Goal: Task Accomplishment & Management: Manage account settings

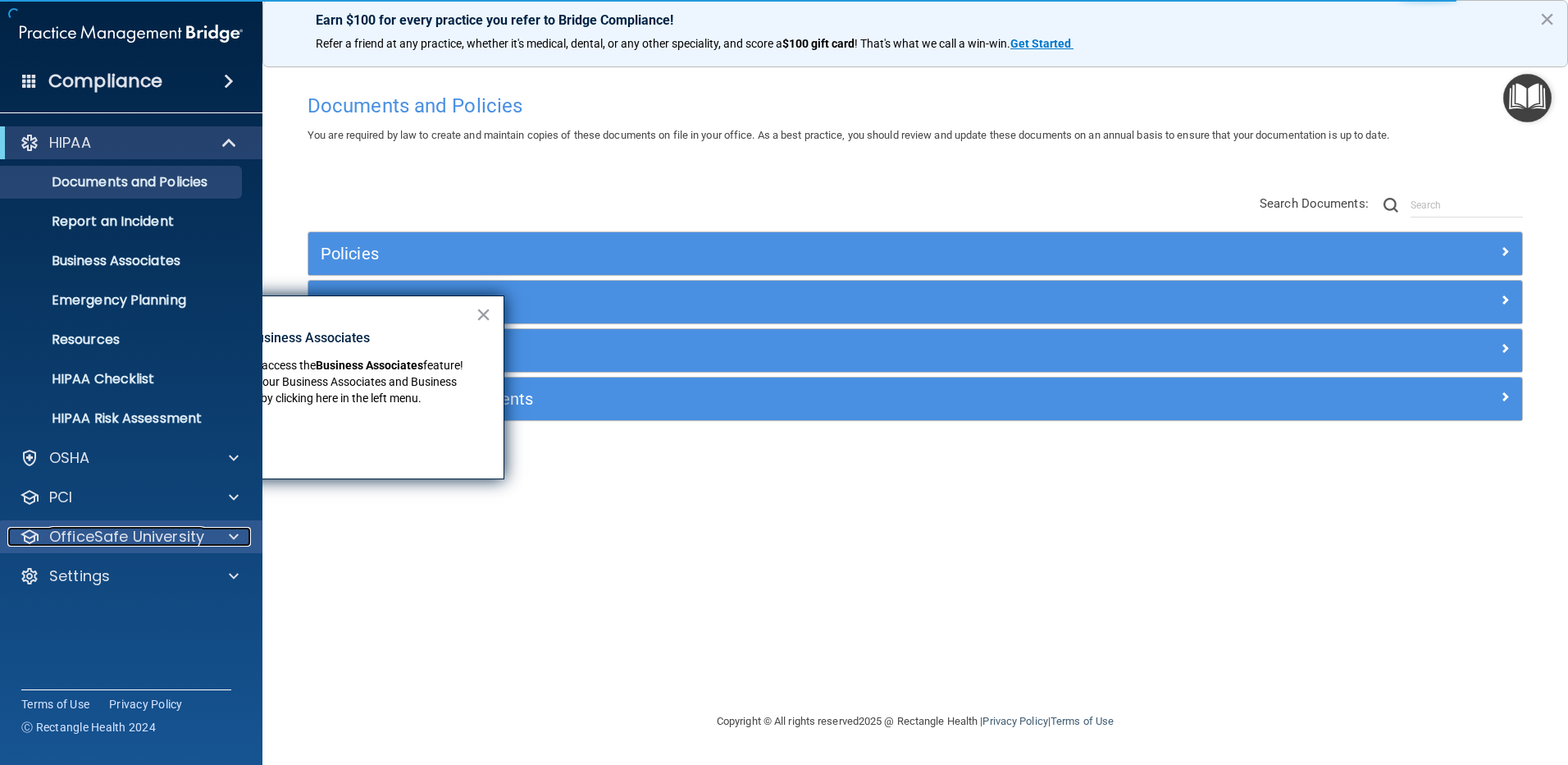
click at [115, 532] on p "OfficeSafe University" at bounding box center [126, 537] width 155 height 20
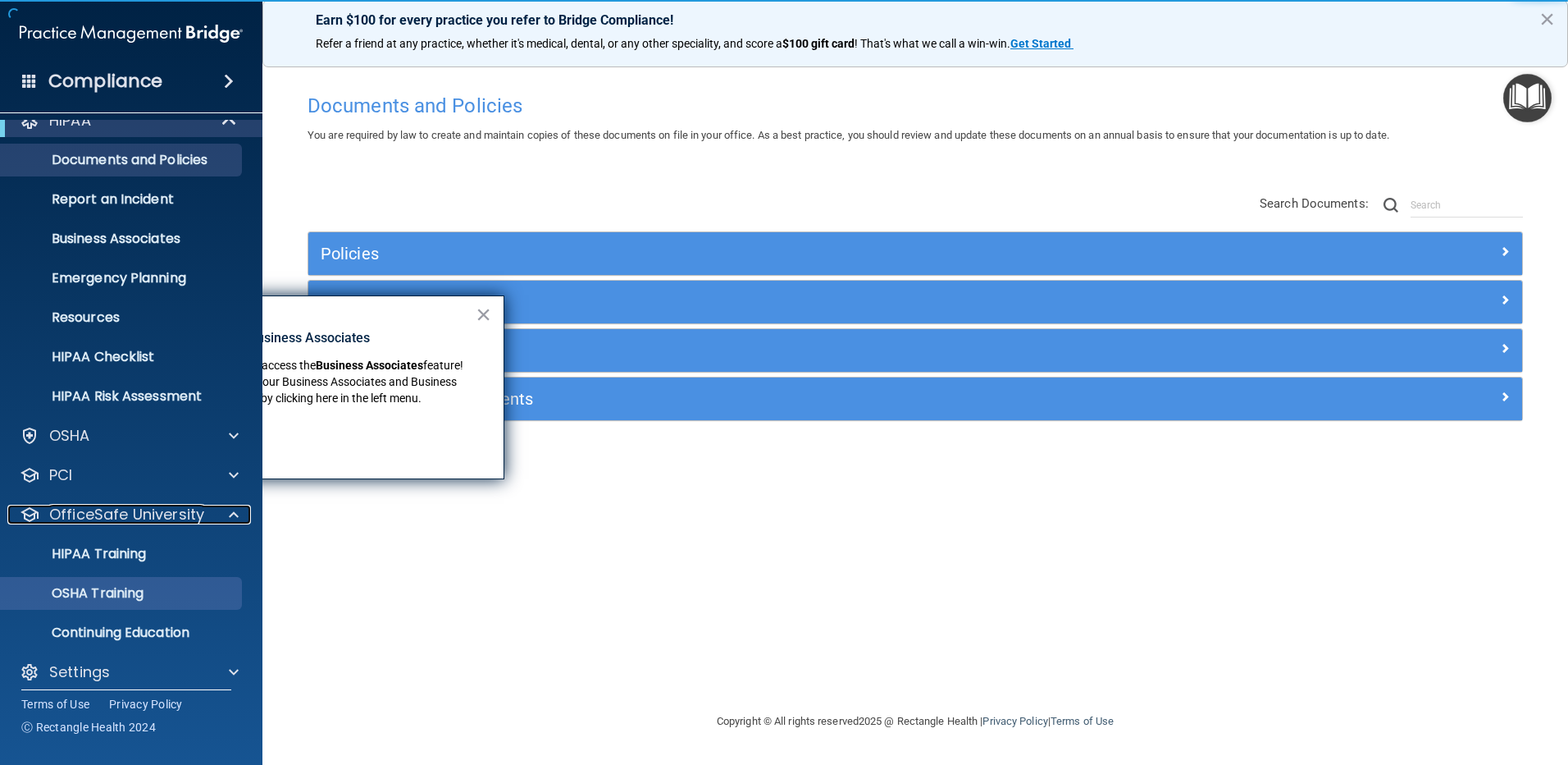
scroll to position [35, 0]
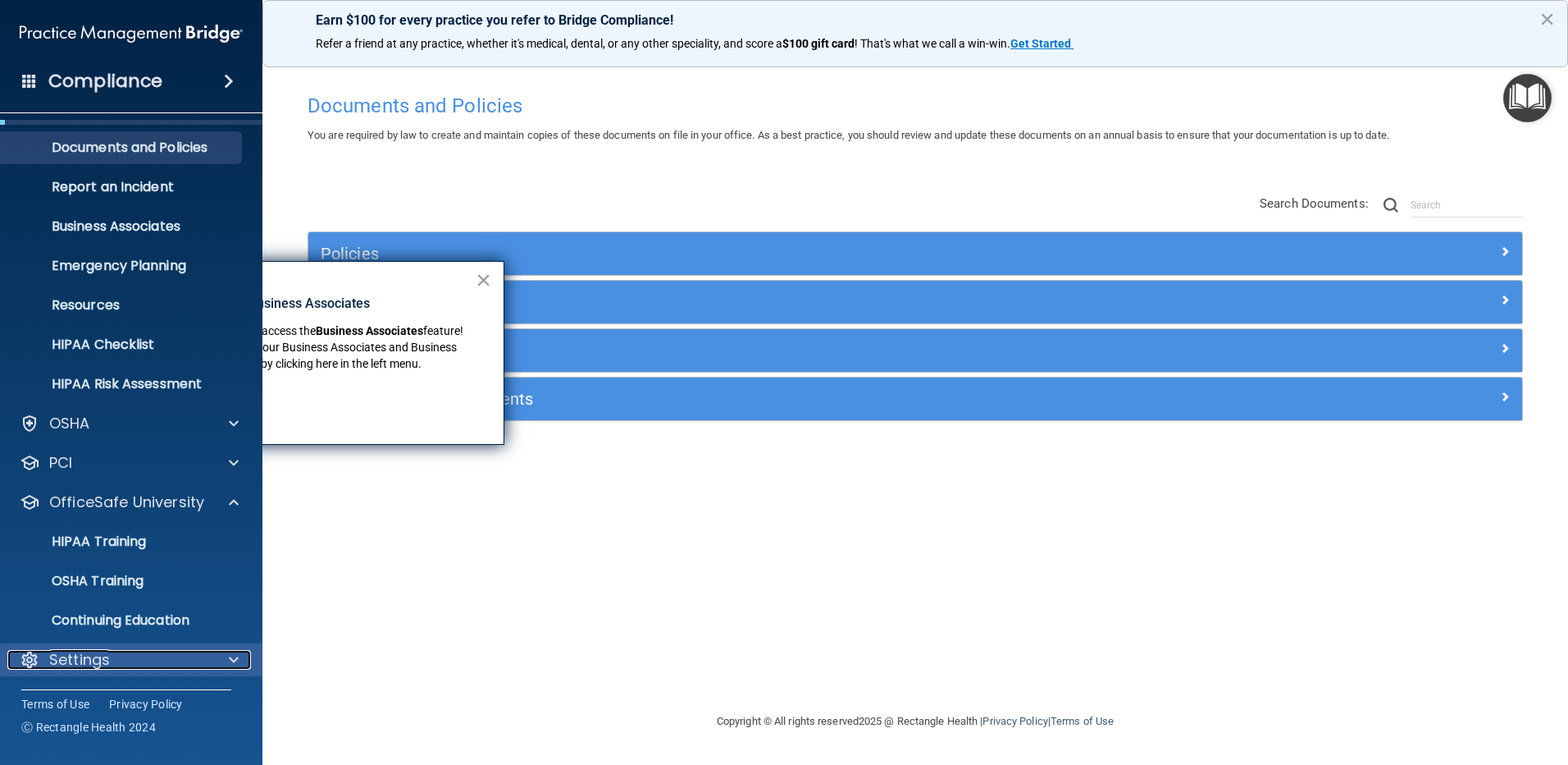
click at [100, 650] on p "Settings" at bounding box center [79, 660] width 61 height 20
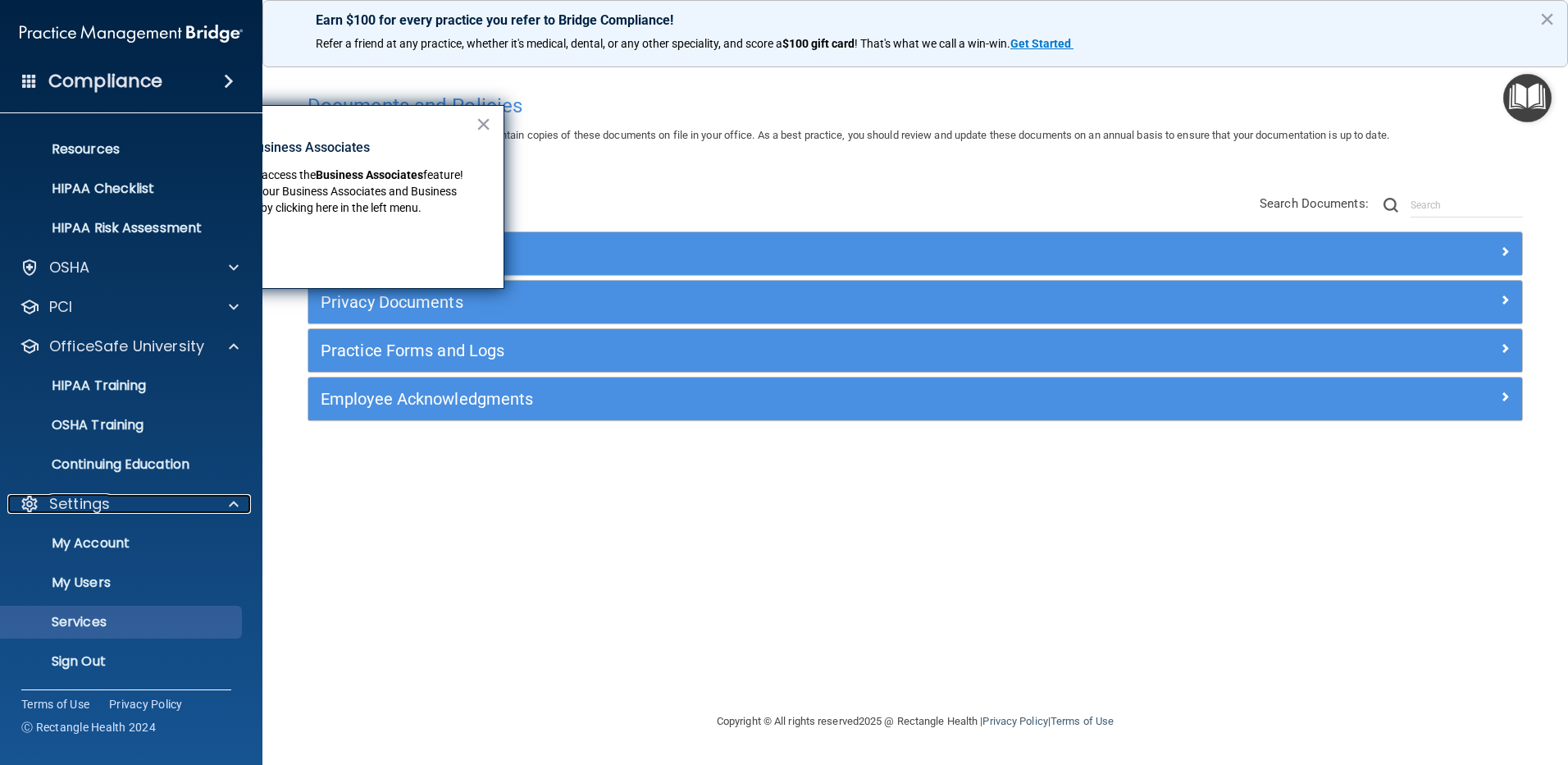
scroll to position [192, 0]
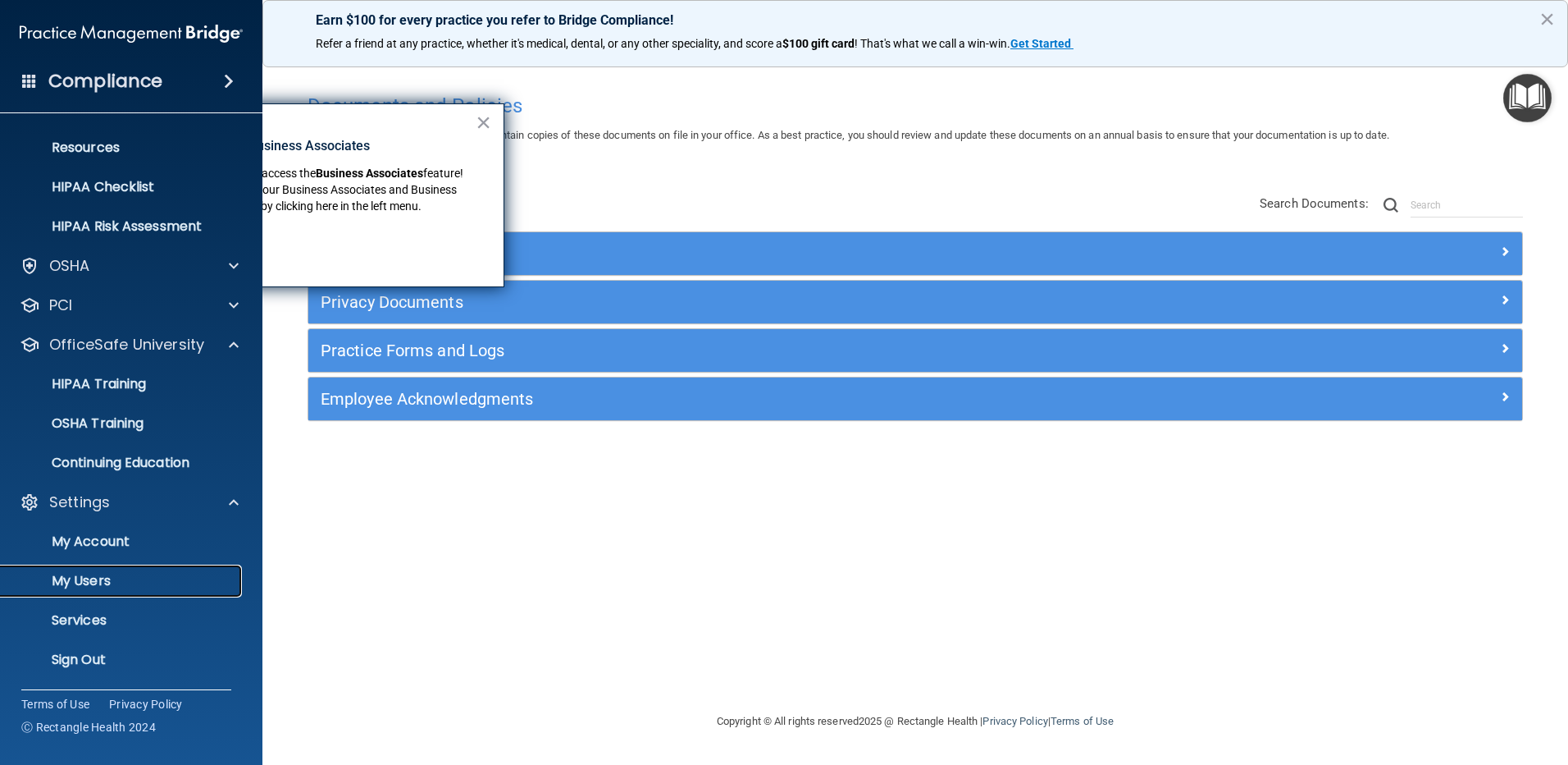
click at [101, 581] on p "My Users" at bounding box center [123, 581] width 224 height 16
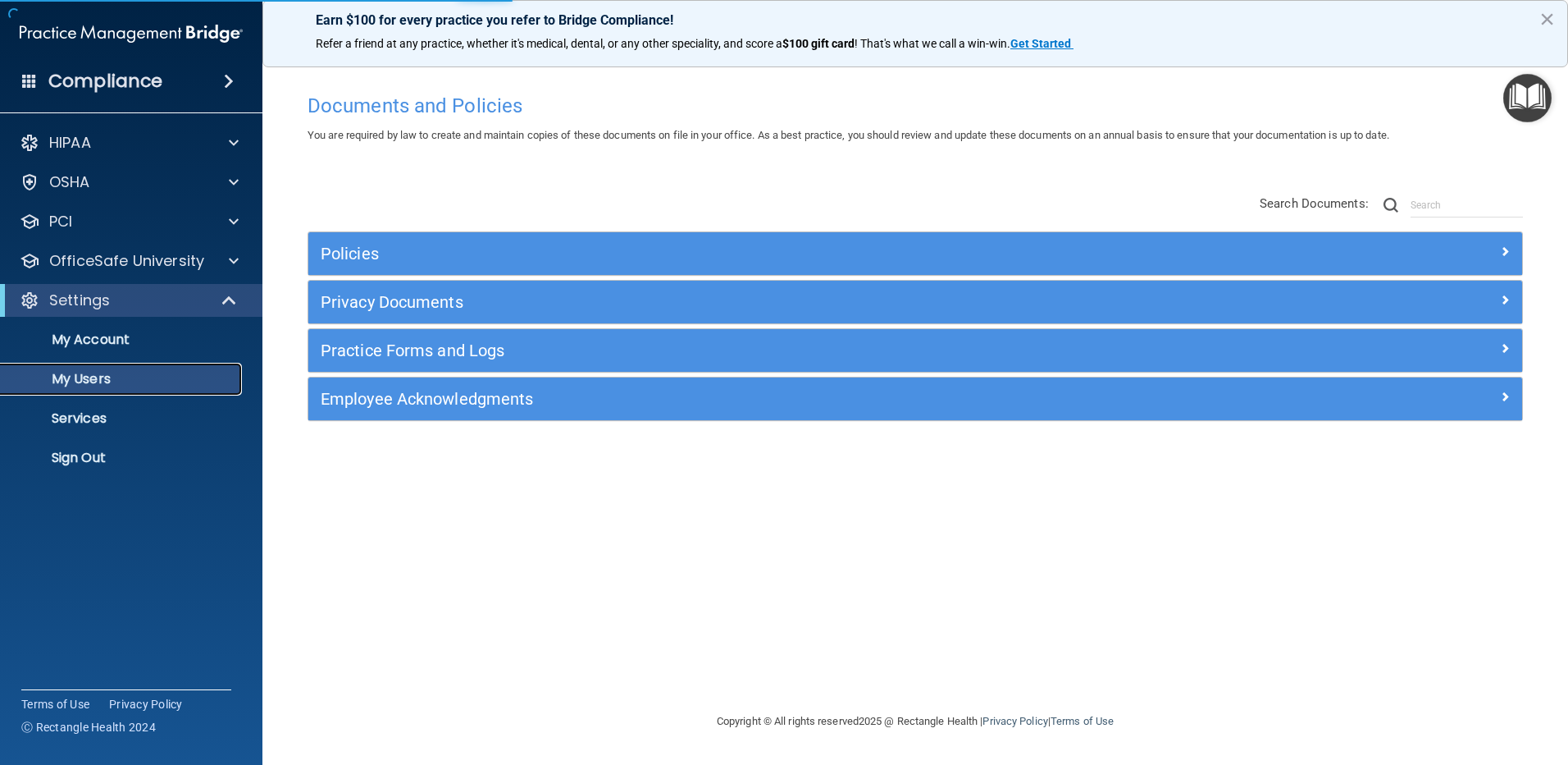
select select "20"
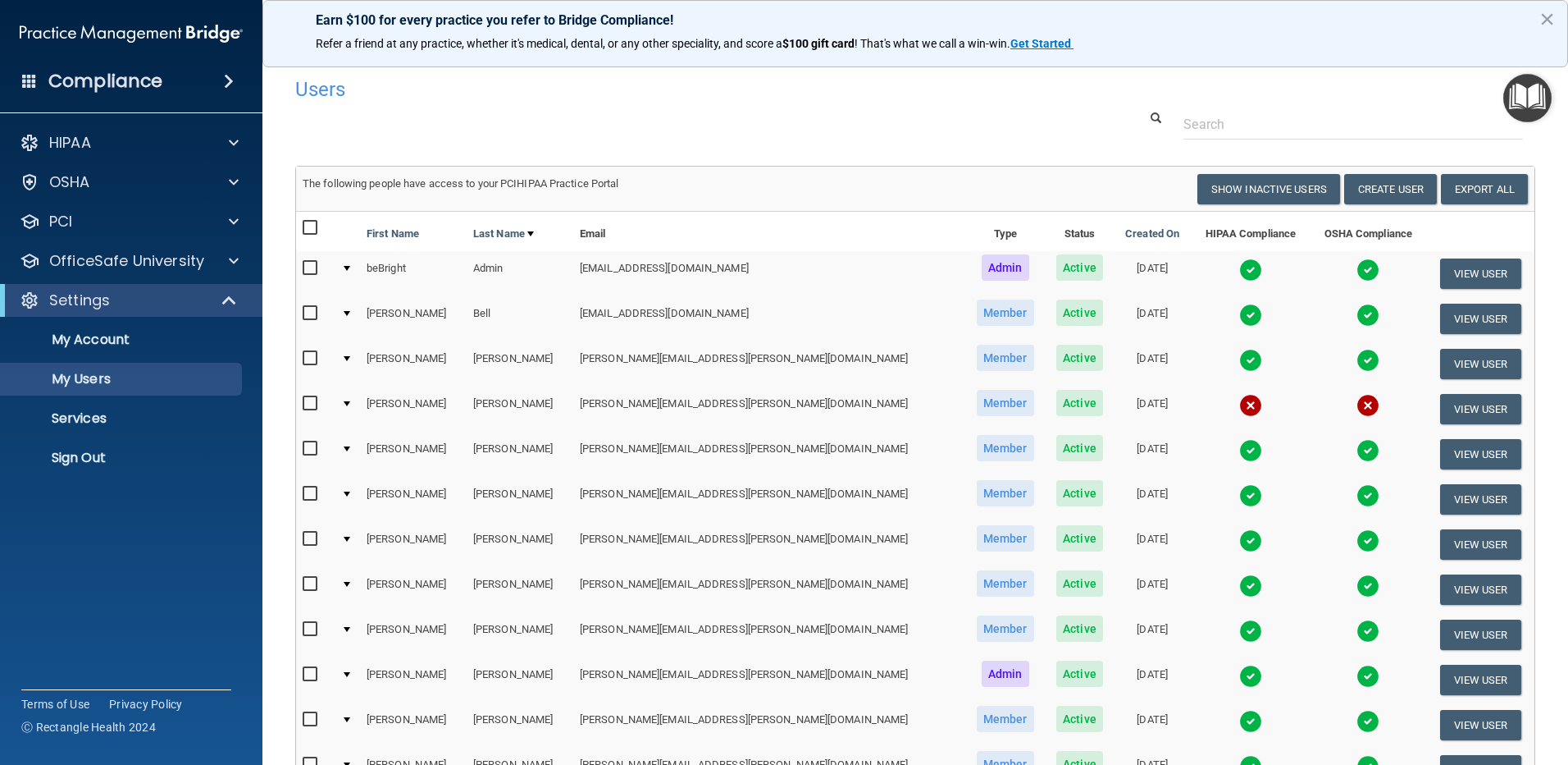
click at [1239, 631] on img at bounding box center [1250, 631] width 23 height 23
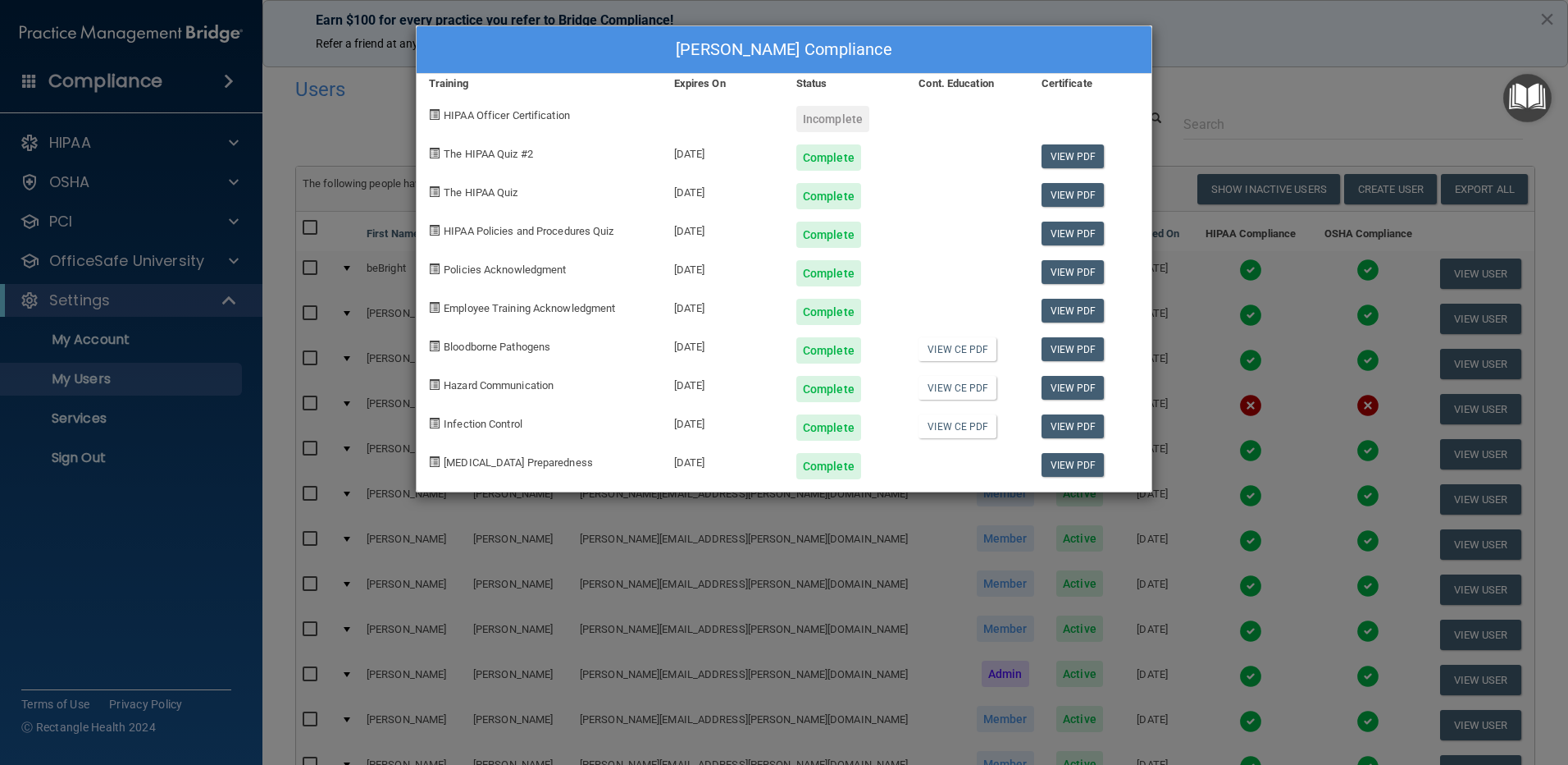
click at [1310, 35] on div "[PERSON_NAME] Compliance Training Expires On Status Cont. Education Certificate…" at bounding box center [784, 382] width 1568 height 765
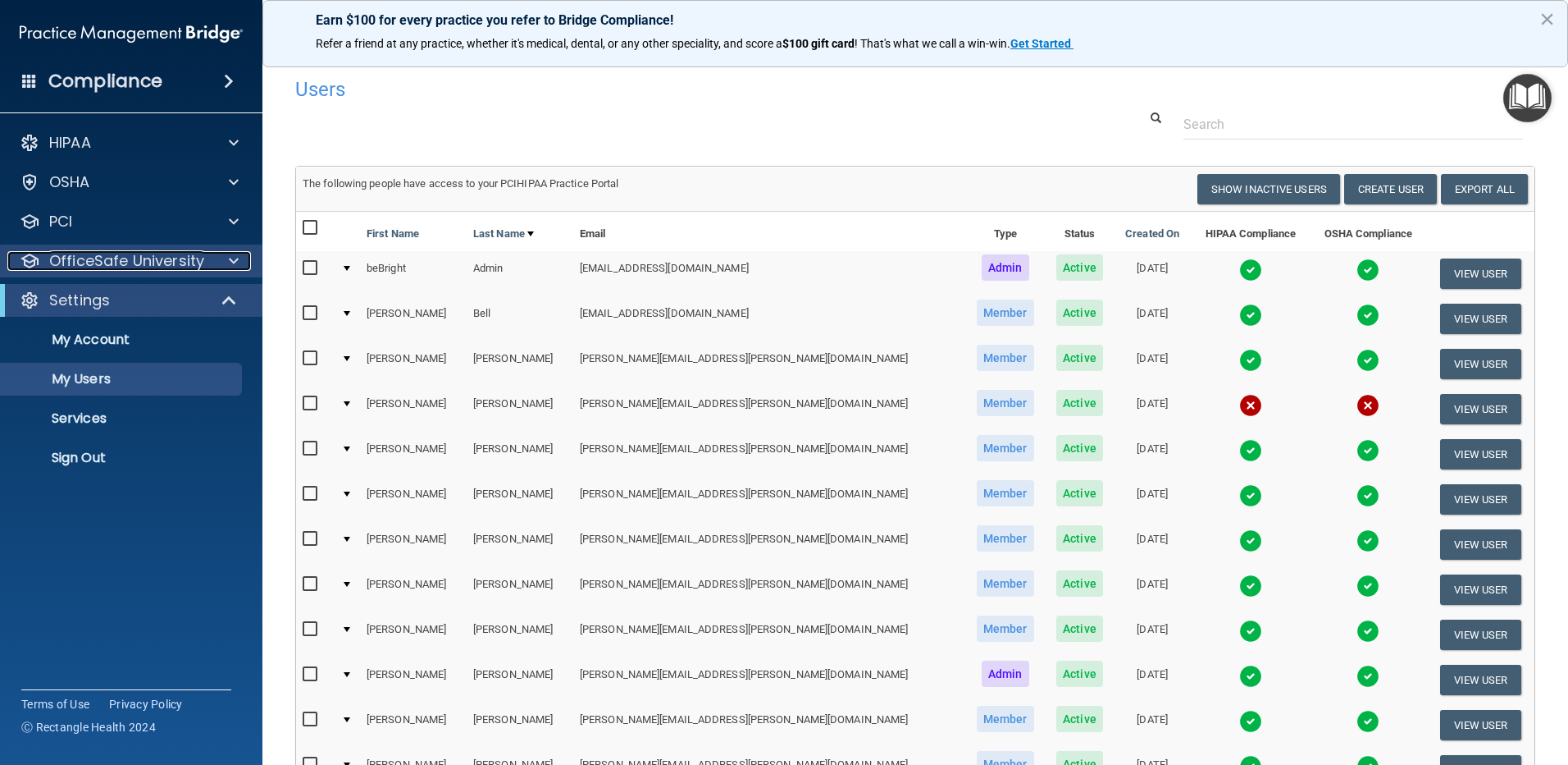
click at [104, 256] on p "OfficeSafe University" at bounding box center [126, 261] width 155 height 20
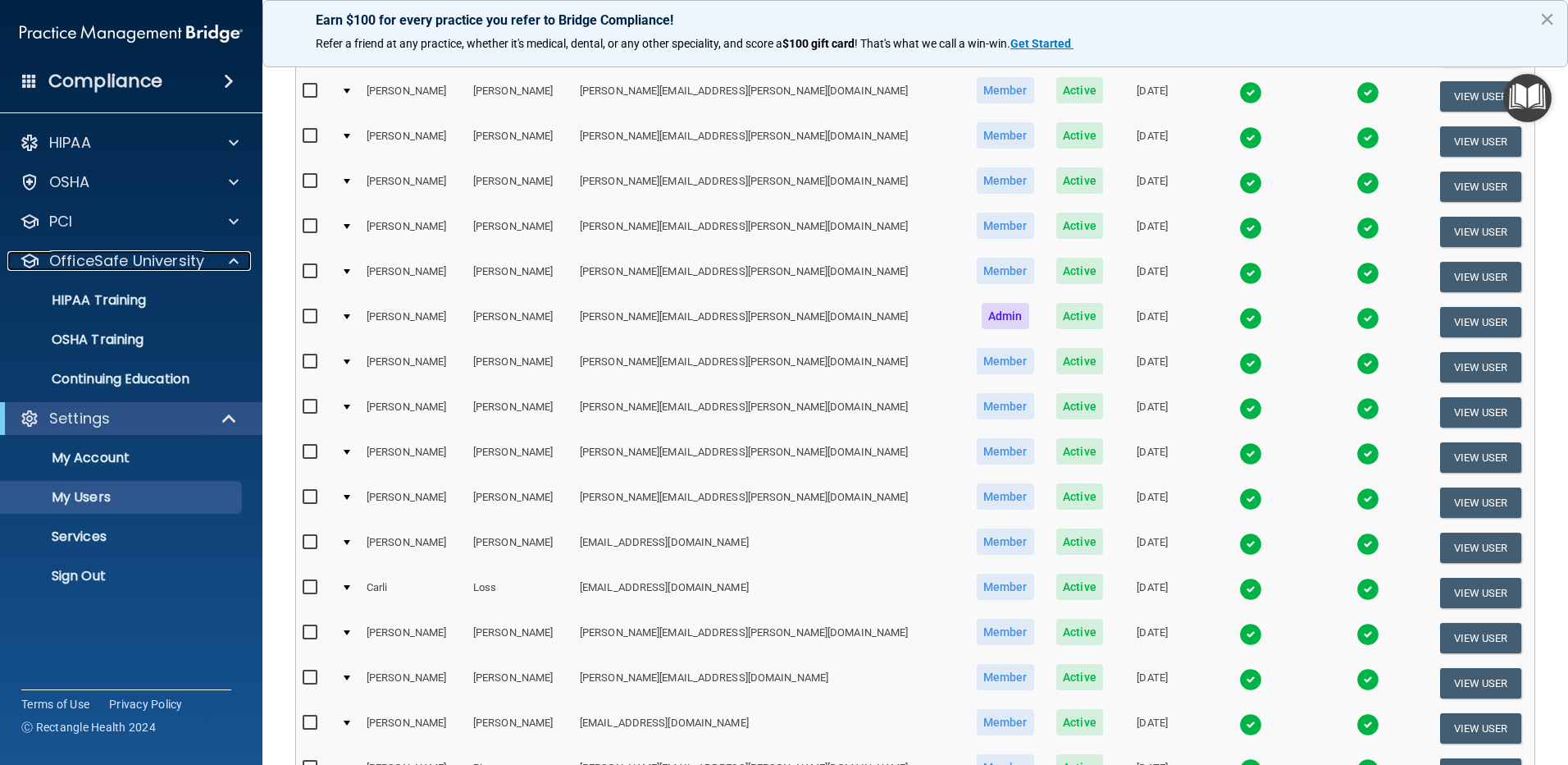
scroll to position [593, 0]
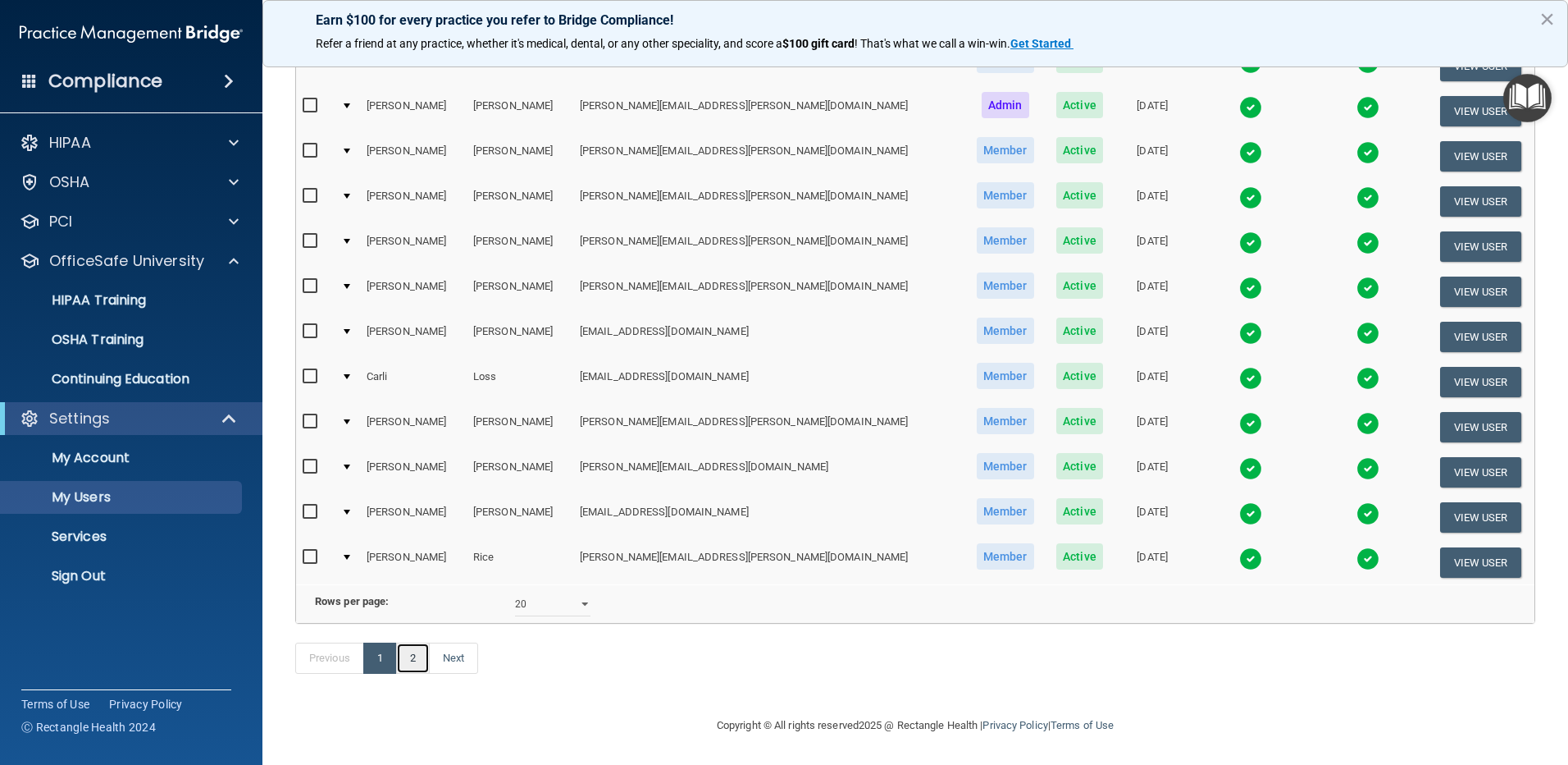
click at [414, 659] on link "2" at bounding box center [412, 658] width 34 height 31
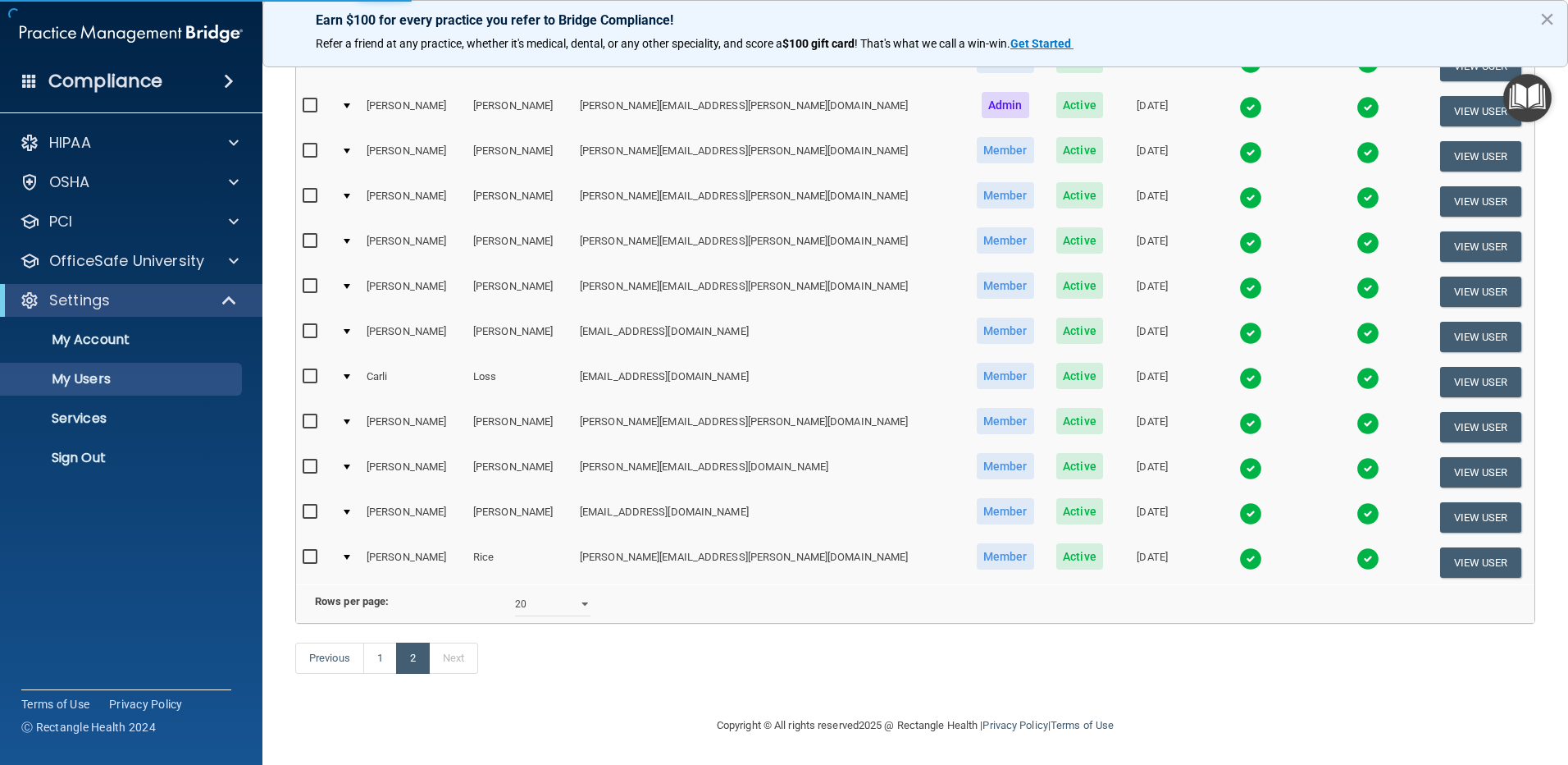
select select "20"
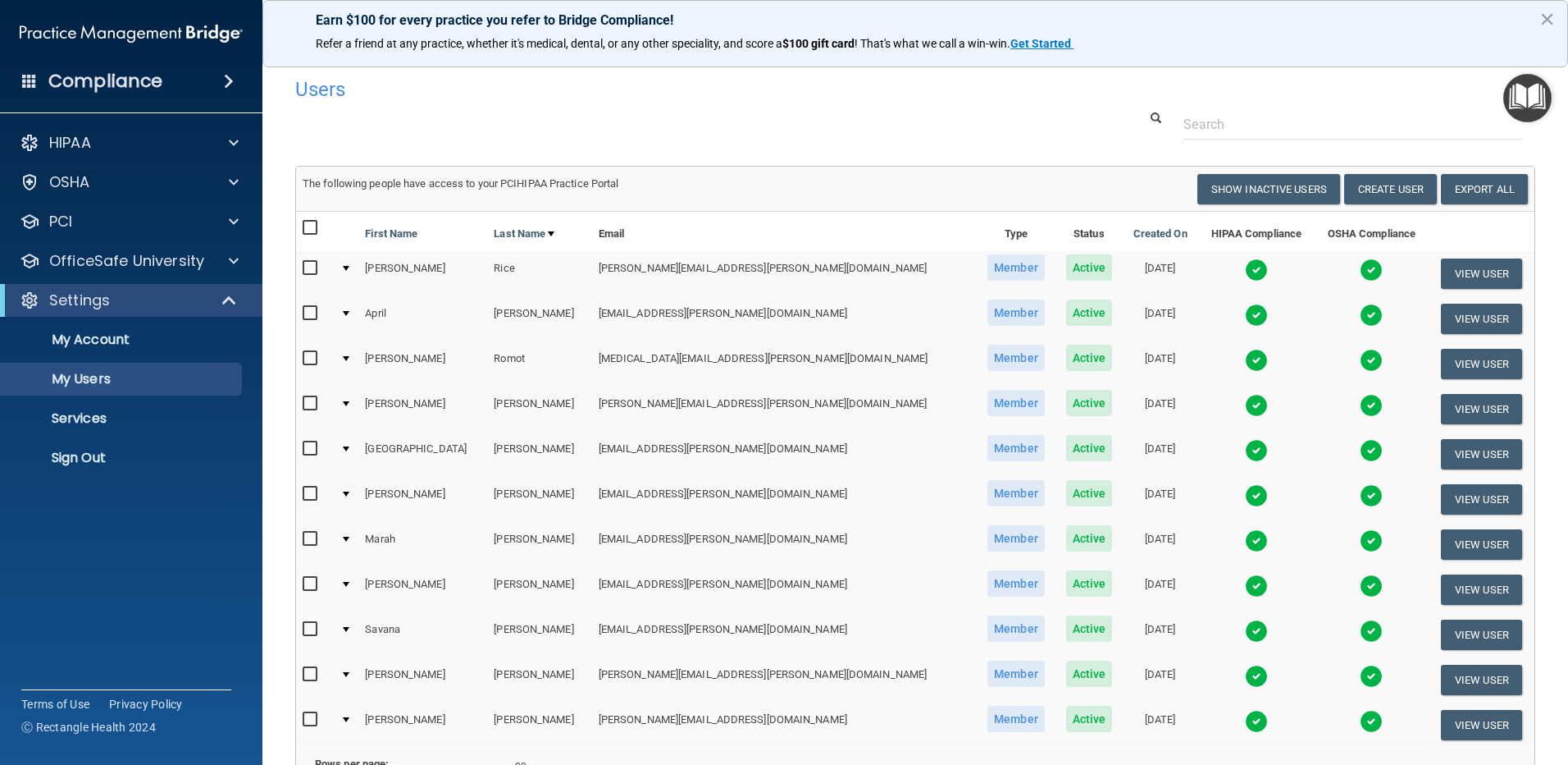
click at [1245, 362] on img at bounding box center [1256, 360] width 23 height 23
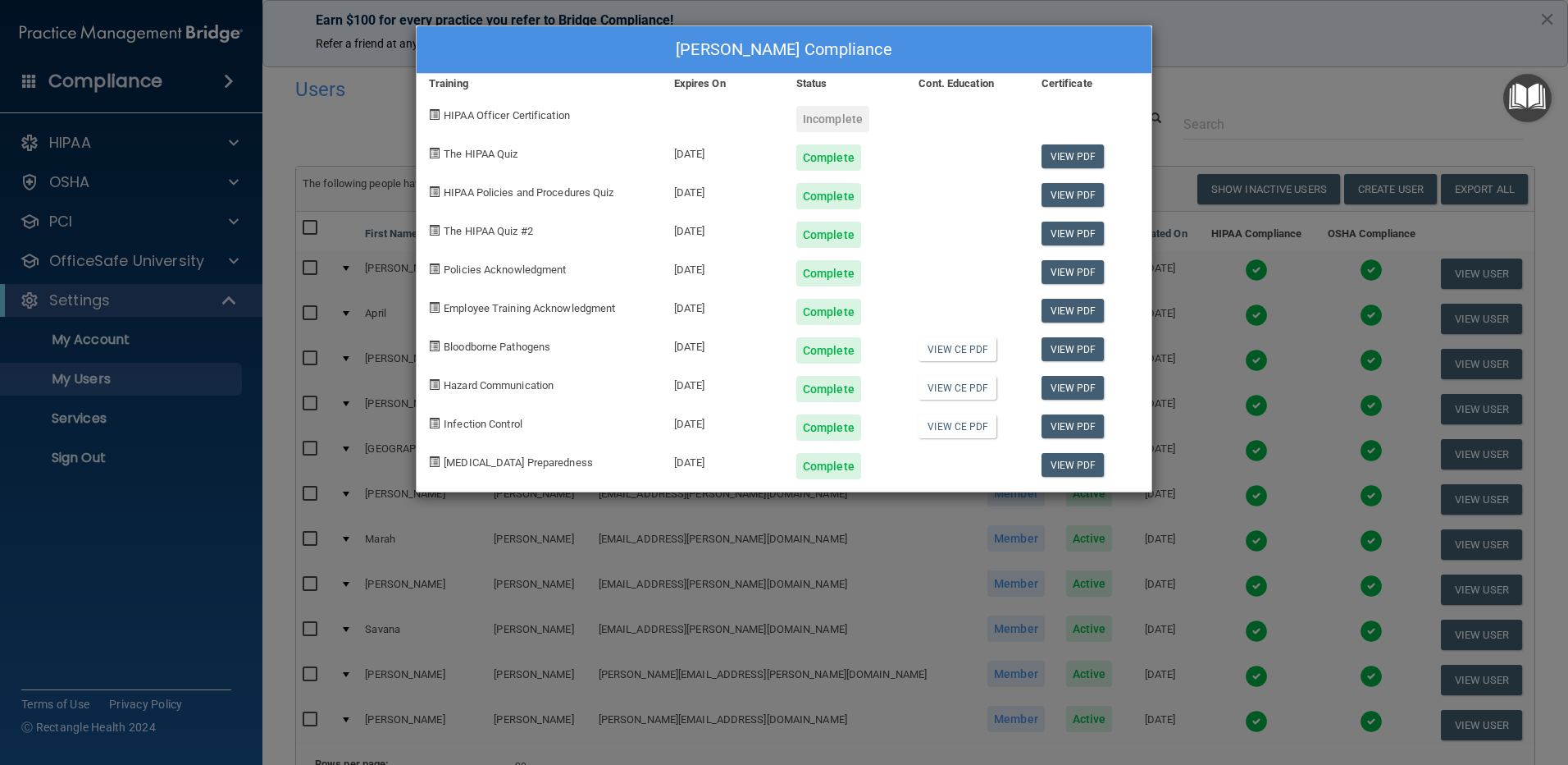
click at [1206, 89] on div "[PERSON_NAME] Compliance Training Expires On Status Cont. Education Certificate…" at bounding box center [784, 382] width 1568 height 765
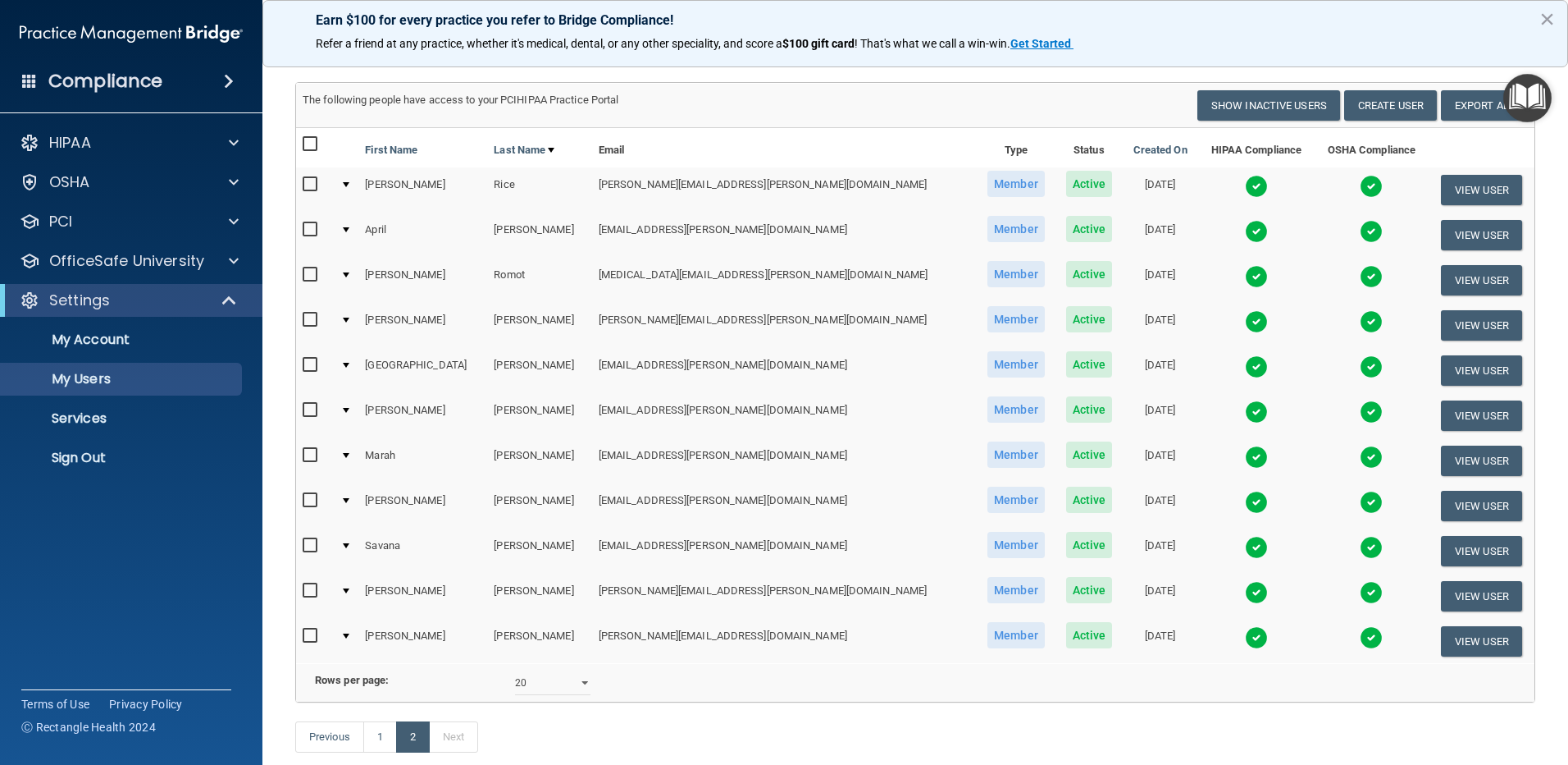
scroll to position [164, 0]
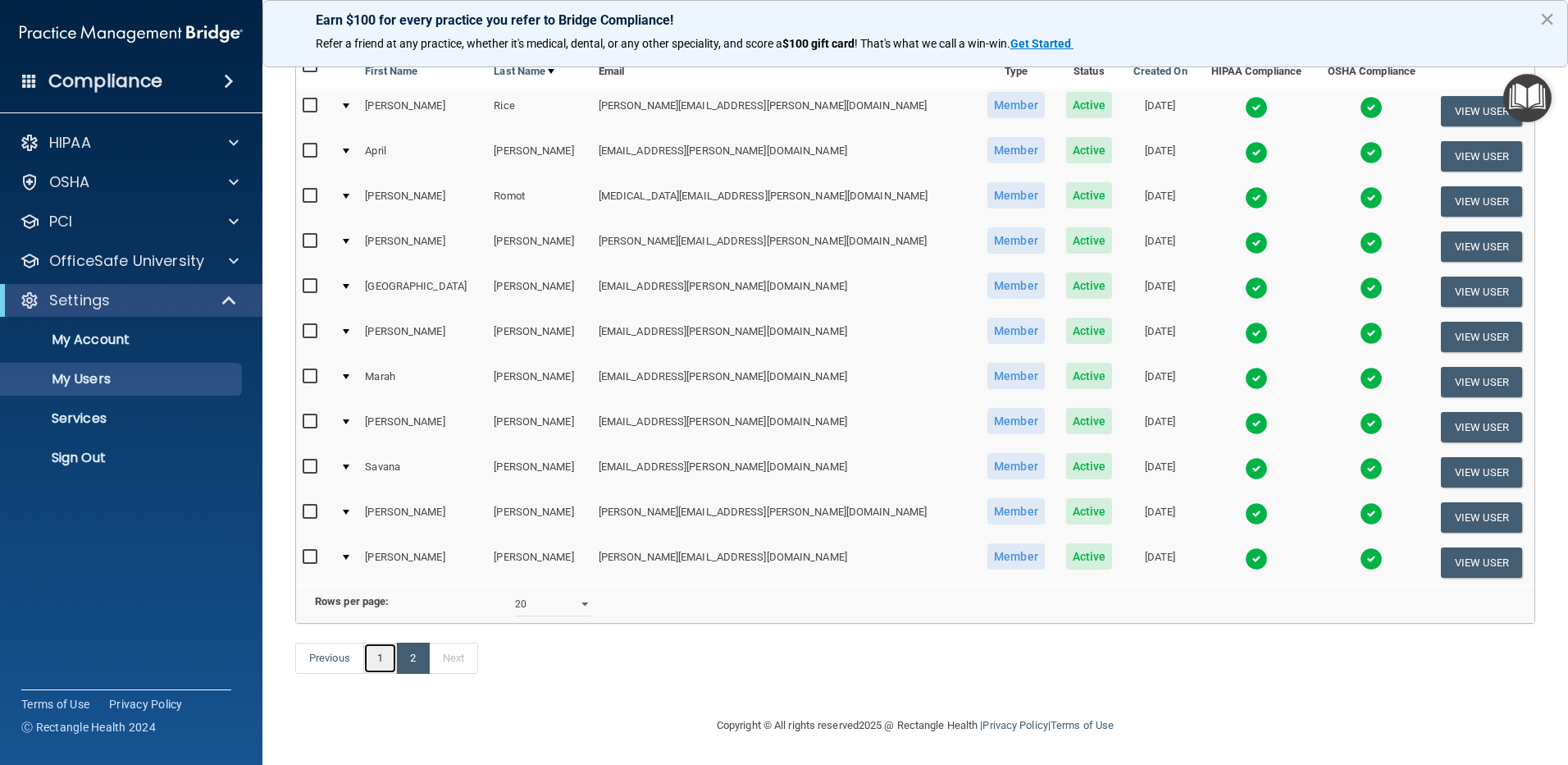
click at [375, 673] on link "1" at bounding box center [380, 658] width 34 height 31
select select "20"
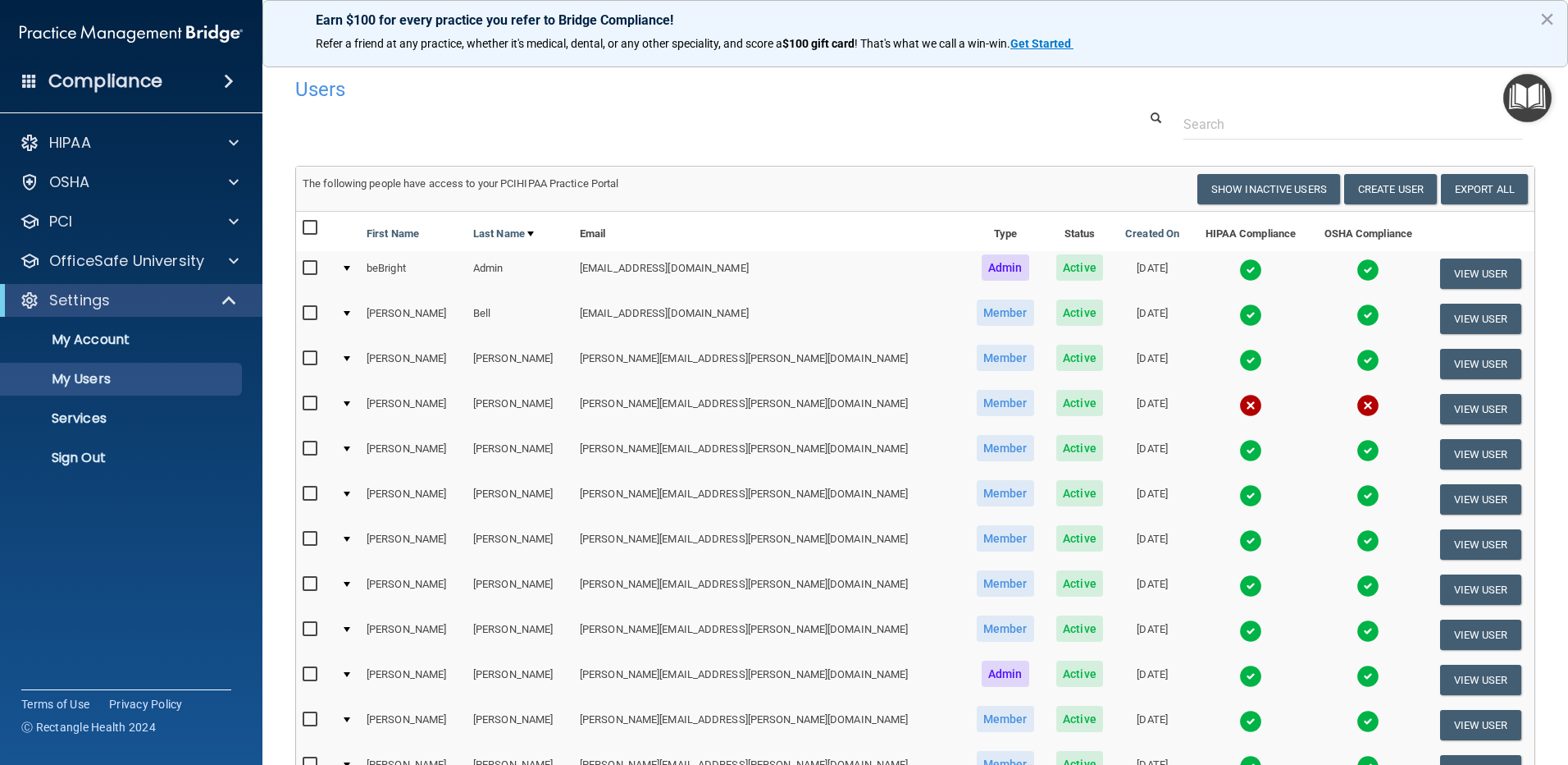
click at [1239, 538] on img at bounding box center [1250, 540] width 23 height 23
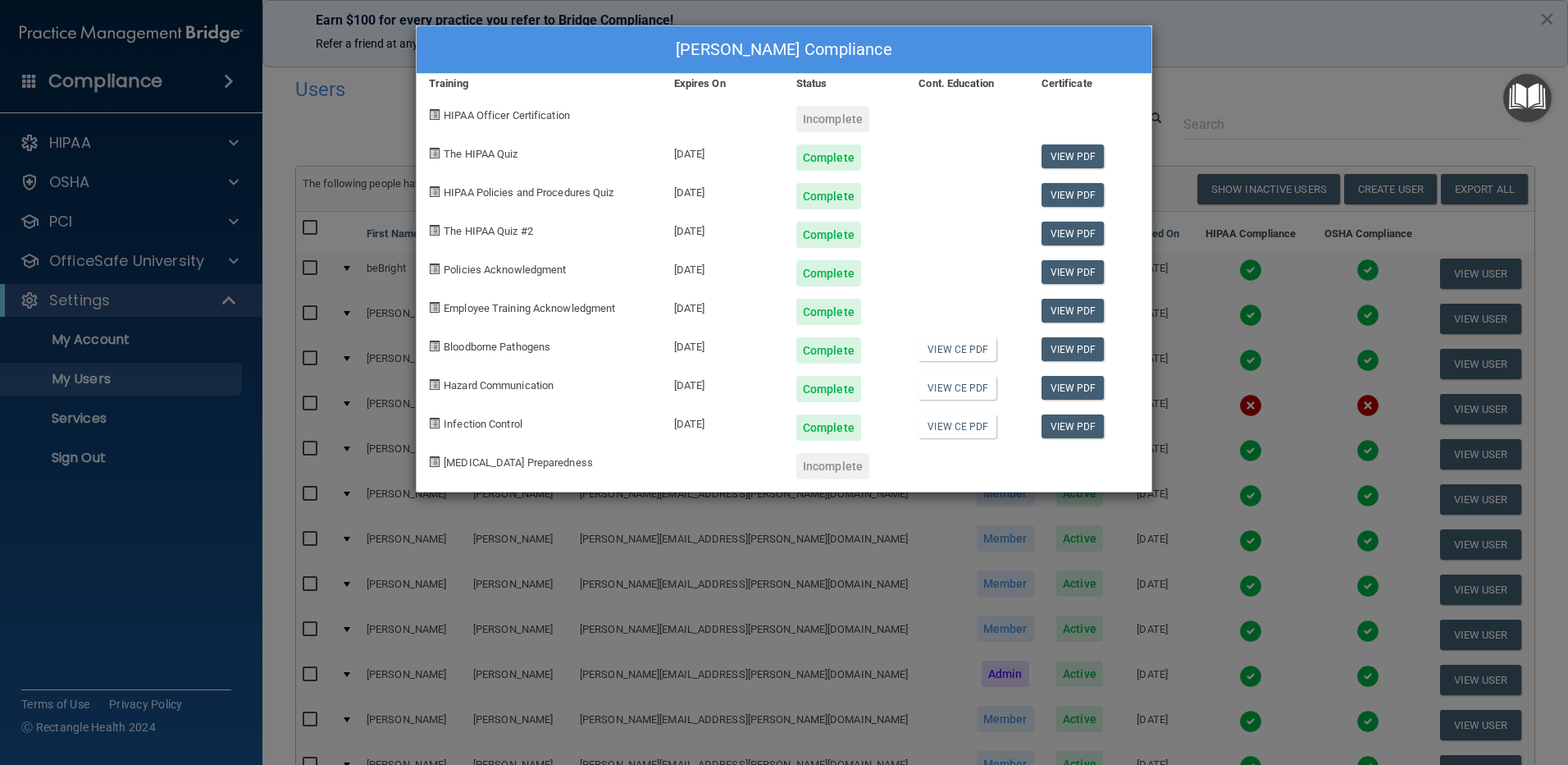
click at [1205, 49] on div "[PERSON_NAME] Compliance Training Expires On Status Cont. Education Certificate…" at bounding box center [784, 382] width 1568 height 765
